Goal: Navigation & Orientation: Find specific page/section

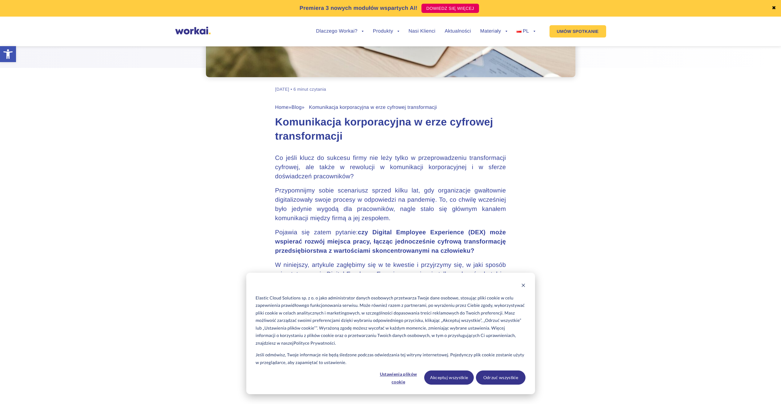
scroll to position [338, 0]
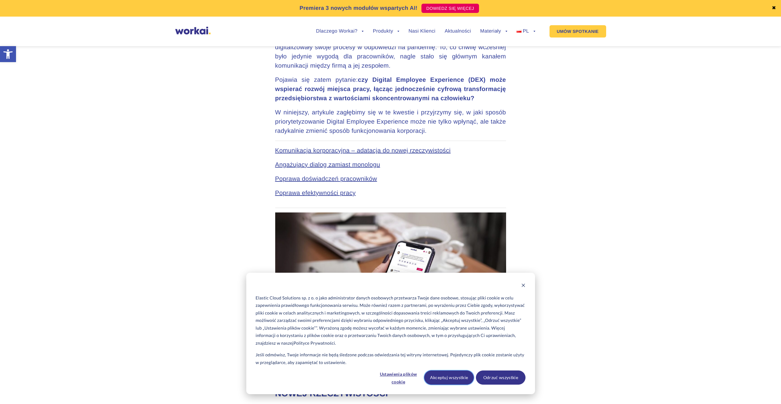
click at [461, 380] on button "Akceptuj wszystkie" at bounding box center [449, 378] width 50 height 14
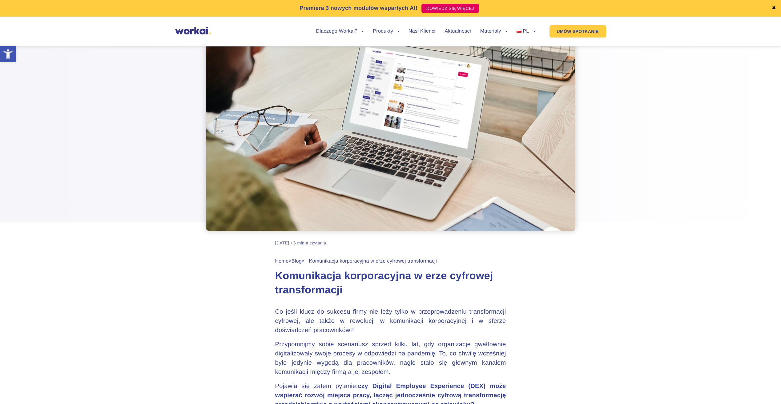
scroll to position [22, 0]
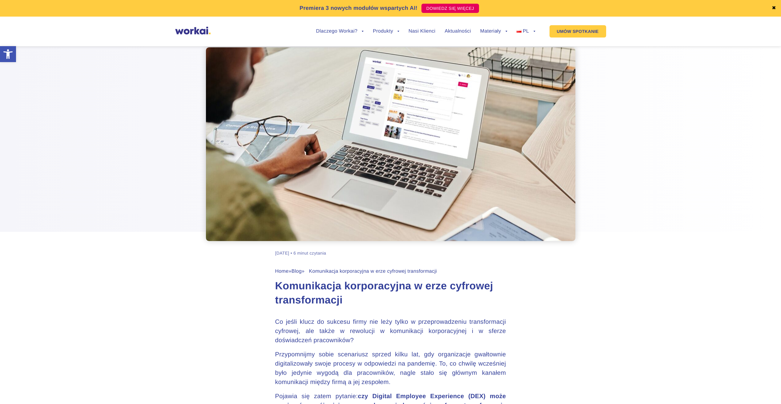
drag, startPoint x: 691, startPoint y: 1, endPoint x: 715, endPoint y: 196, distance: 196.5
click at [737, 200] on div at bounding box center [390, 129] width 781 height 225
click at [198, 31] on img at bounding box center [192, 31] width 35 height 8
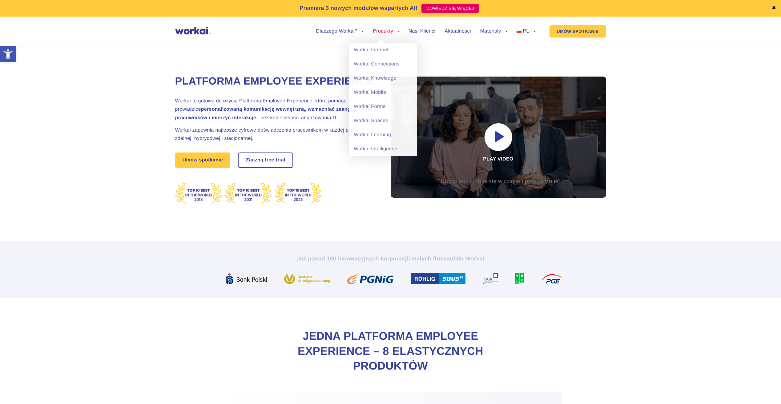
click at [384, 30] on link "Produkty" at bounding box center [386, 31] width 26 height 5
